Goal: Transaction & Acquisition: Purchase product/service

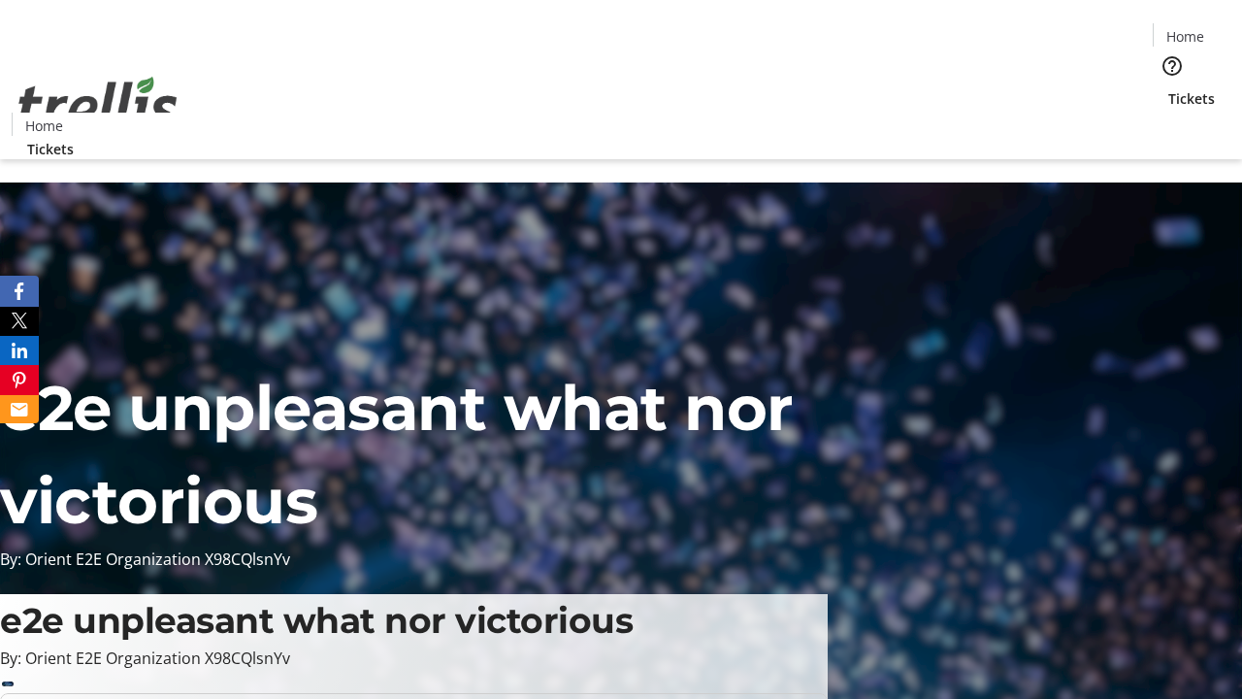
click at [1168, 88] on span "Tickets" at bounding box center [1191, 98] width 47 height 20
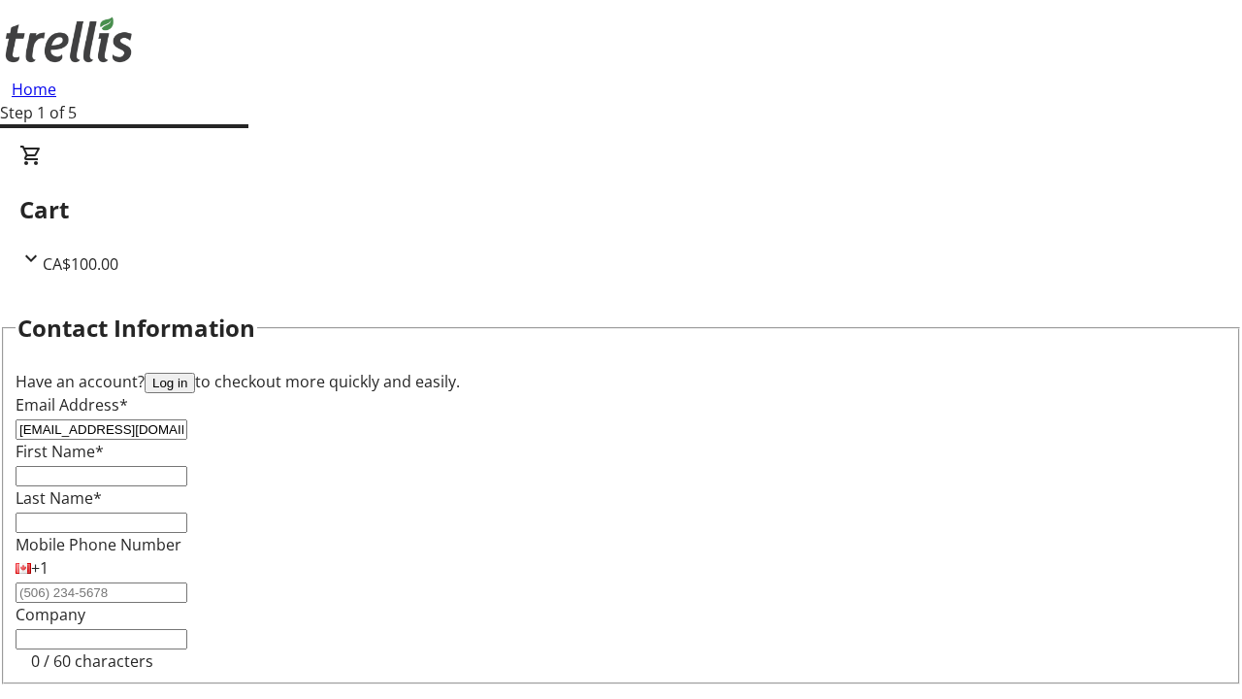
type input "[EMAIL_ADDRESS][DOMAIN_NAME]"
type input "[PERSON_NAME]"
type input "Ondricka"
